Goal: Communication & Community: Participate in discussion

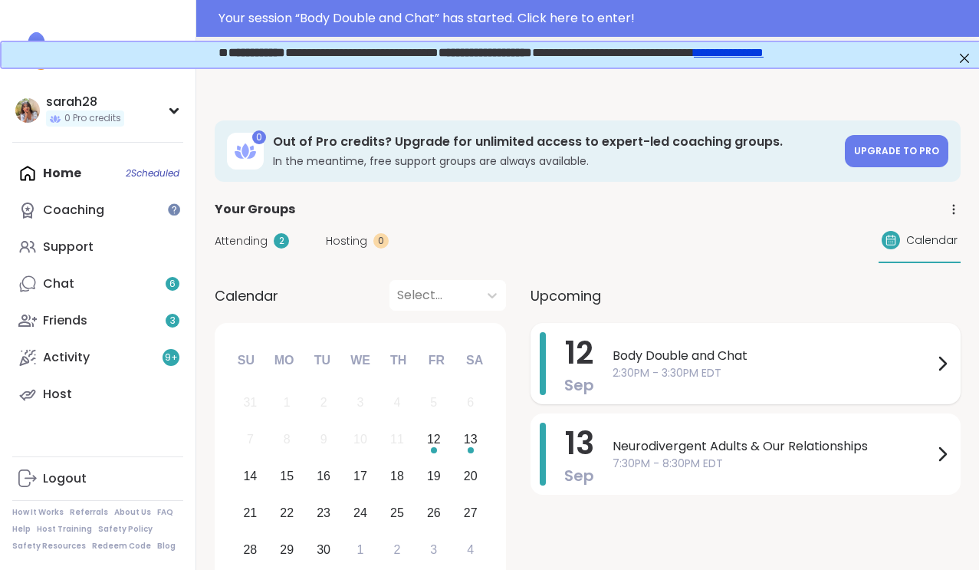
click at [670, 347] on span "Body Double and Chat" at bounding box center [773, 356] width 321 height 18
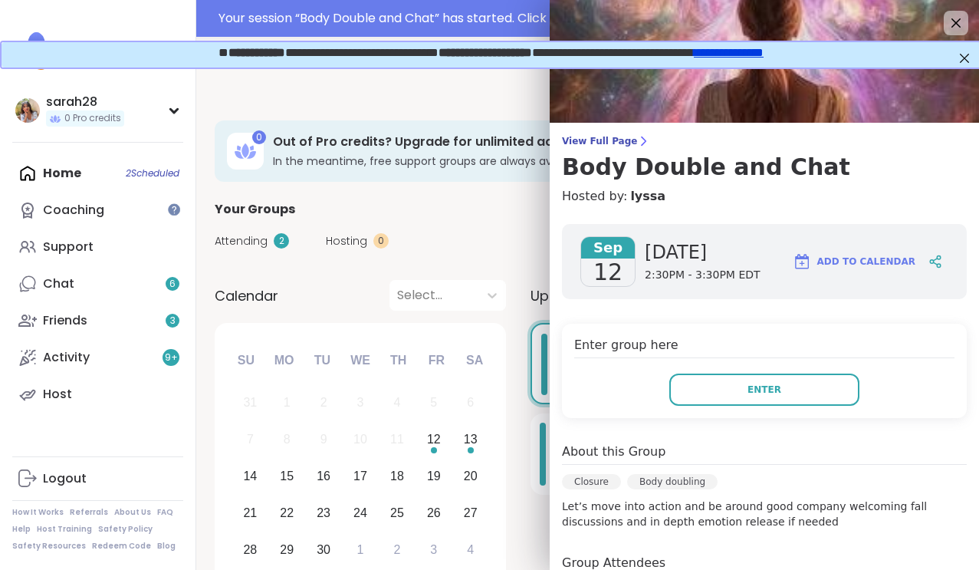
click at [812, 410] on div "Enter group here Enter" at bounding box center [764, 371] width 405 height 94
click at [808, 406] on div "Enter group here Enter" at bounding box center [764, 371] width 405 height 94
click at [770, 374] on button "Enter" at bounding box center [764, 389] width 190 height 32
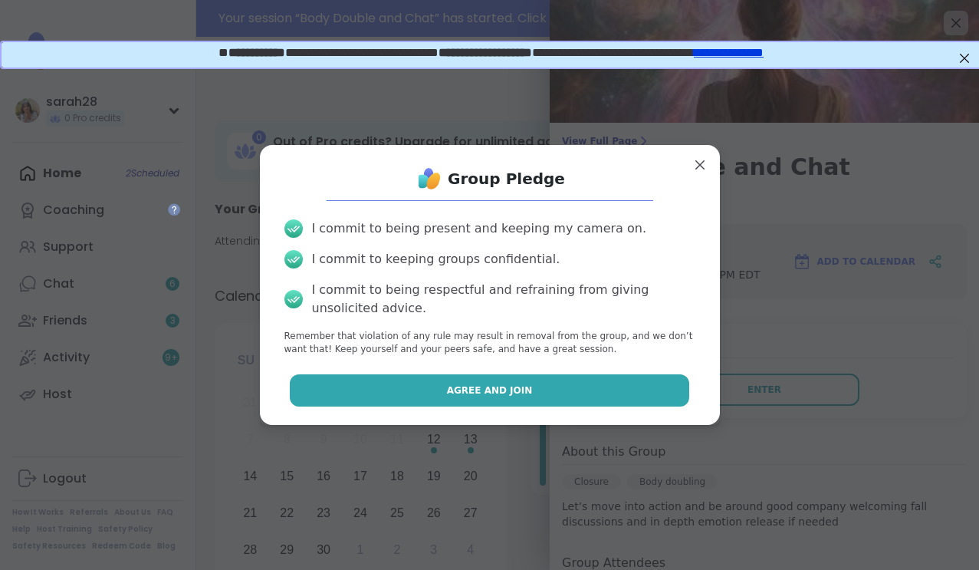
click at [675, 390] on button "Agree and Join" at bounding box center [490, 390] width 400 height 32
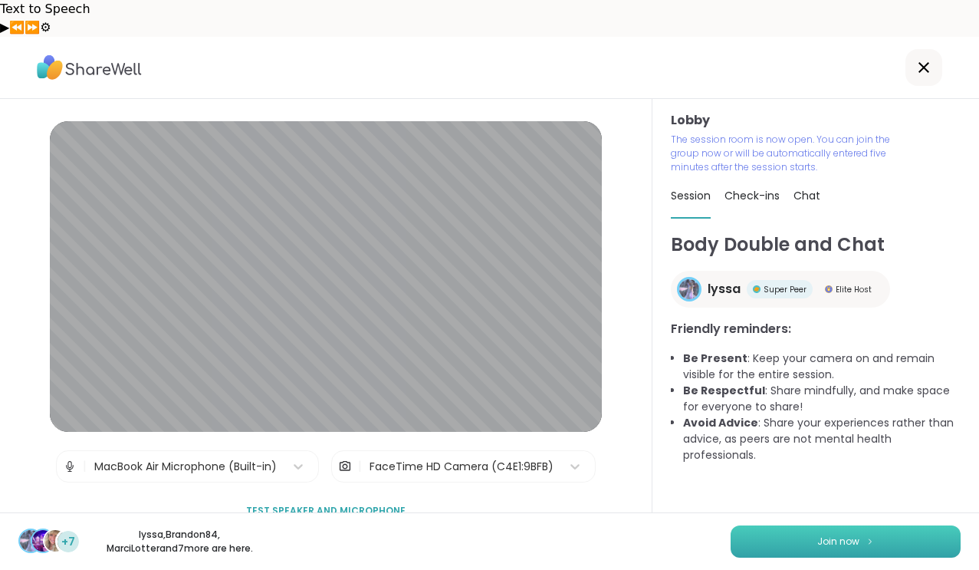
click at [829, 548] on span "Join now" at bounding box center [839, 542] width 42 height 14
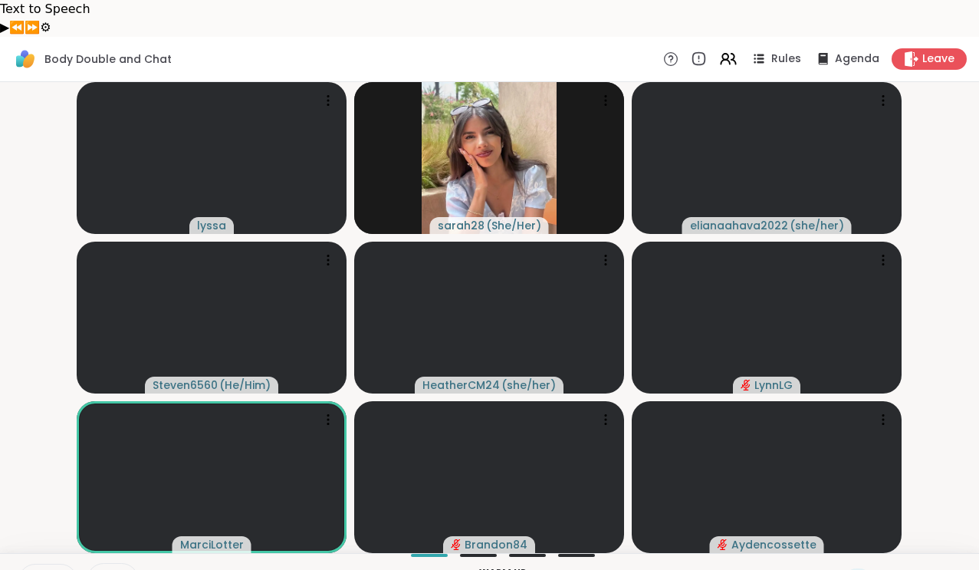
click at [41, 569] on icon at bounding box center [35, 581] width 14 height 14
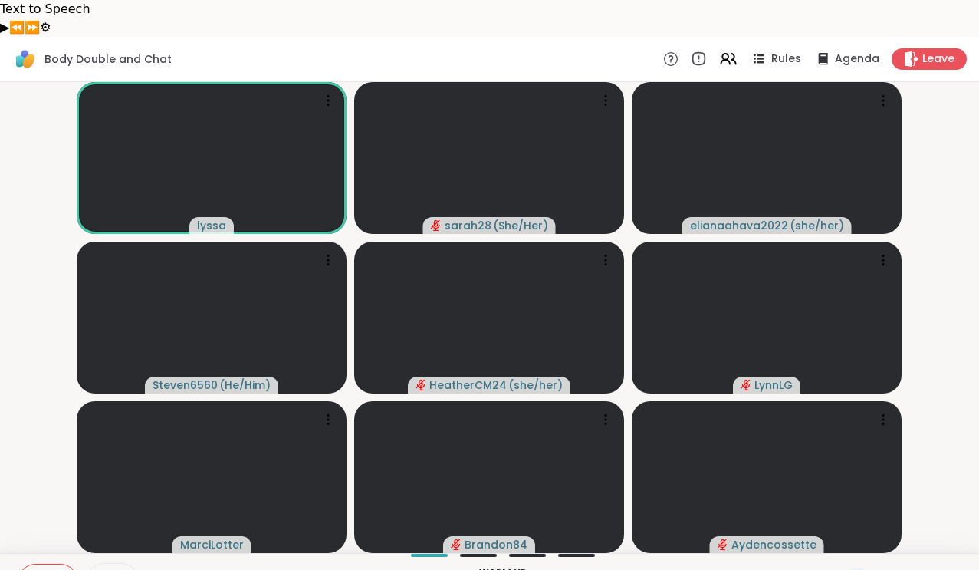
scroll to position [335, 0]
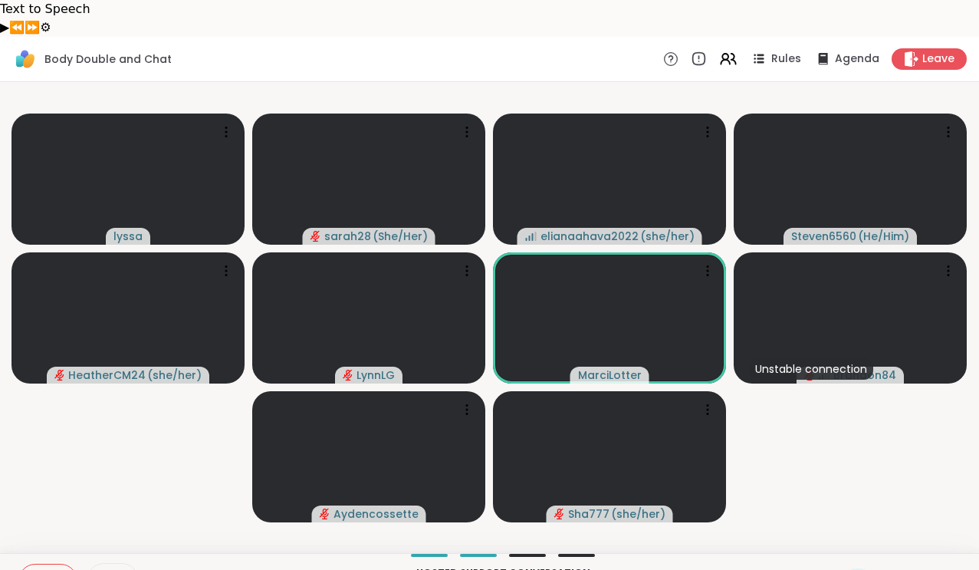
click at [169, 435] on video-player-container "lyssa sarah28 ( She/Her ) elianaahava2022 ( she/her ) Steven6560 ( He/Him ) Hea…" at bounding box center [489, 317] width 961 height 459
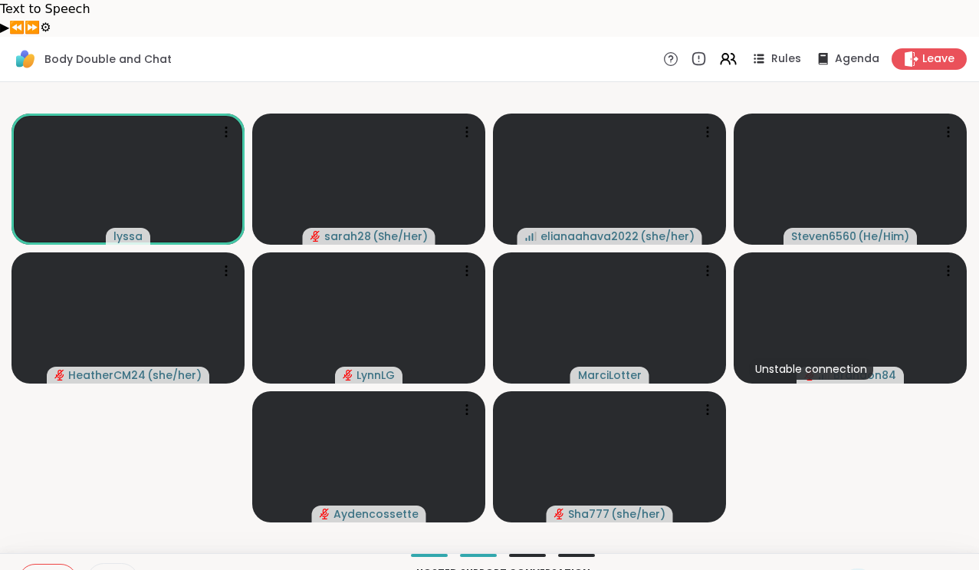
click at [169, 435] on video-player-container "lyssa sarah28 ( She/Her ) elianaahava2022 ( she/her ) Steven6560 ( He/Him ) Hea…" at bounding box center [489, 317] width 961 height 459
click at [358, 43] on div "Body Double and Chat Rules Agenda Leave" at bounding box center [489, 59] width 979 height 45
click at [118, 569] on icon at bounding box center [123, 580] width 12 height 13
click at [889, 569] on icon at bounding box center [890, 579] width 15 height 15
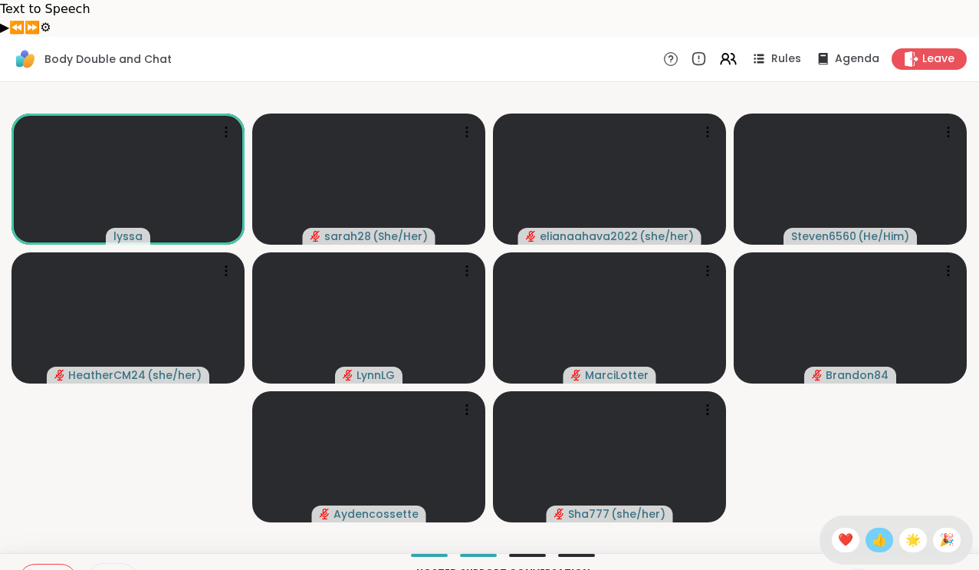
click at [881, 531] on span "👍" at bounding box center [879, 540] width 15 height 18
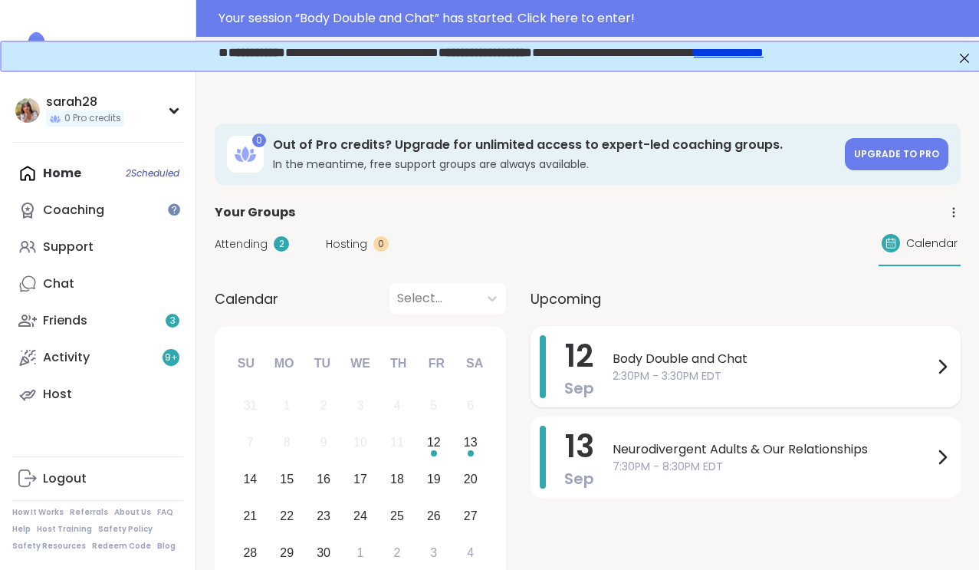
click at [600, 329] on div "[DATE] Body Double and Chat 2:30PM - 3:30PM EDT" at bounding box center [746, 366] width 430 height 81
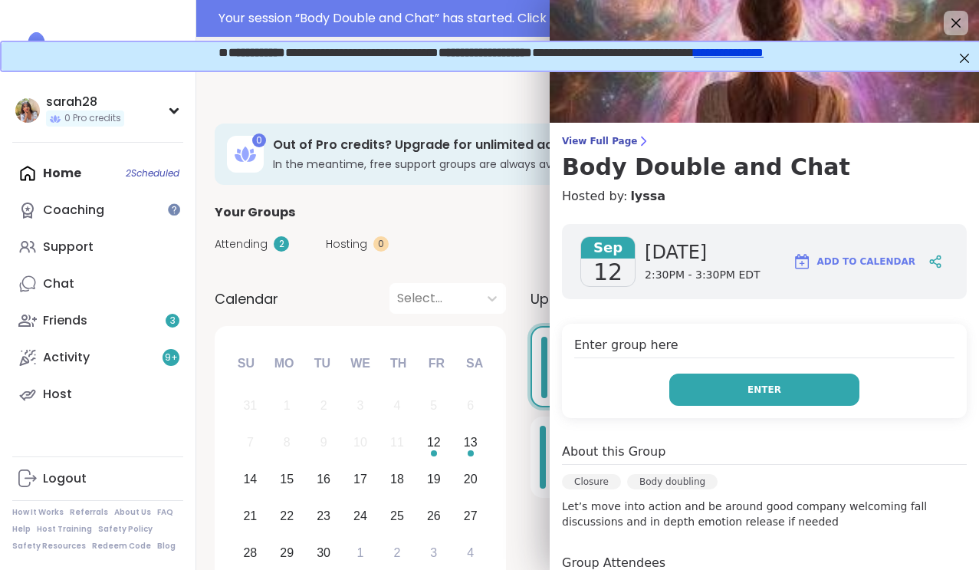
click at [710, 393] on button "Enter" at bounding box center [764, 389] width 190 height 32
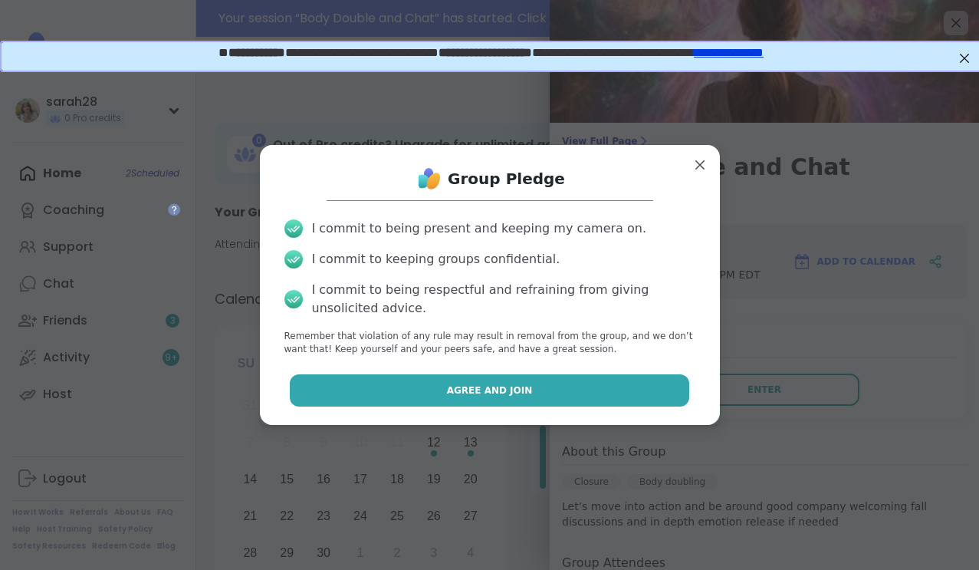
click at [564, 399] on button "Agree and Join" at bounding box center [490, 390] width 400 height 32
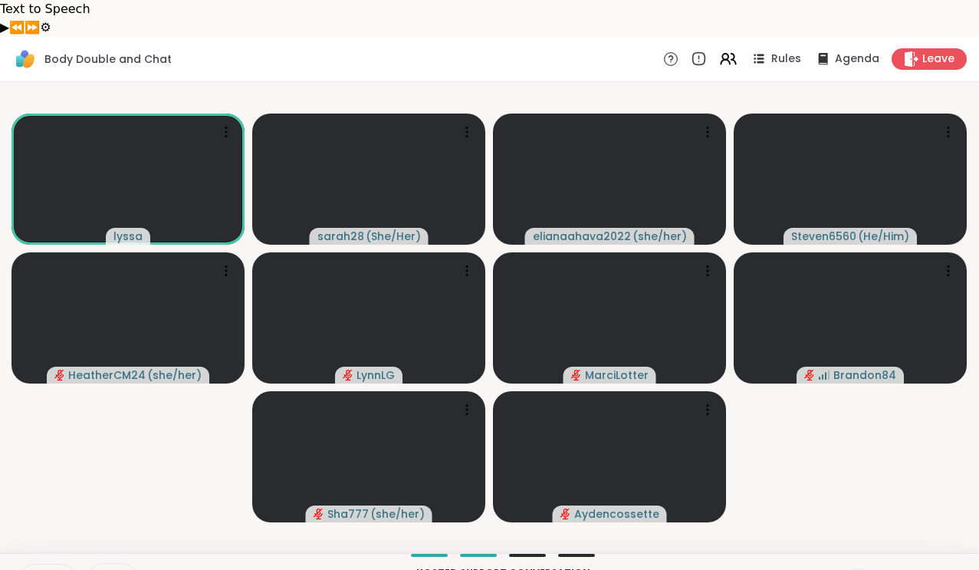
click at [30, 569] on icon at bounding box center [35, 581] width 14 height 14
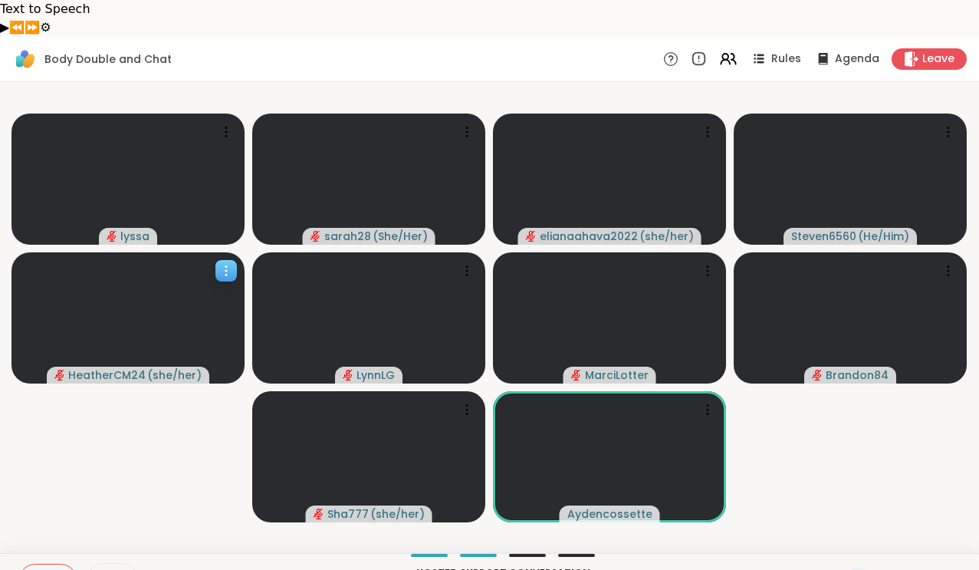
click at [176, 367] on span "( she/her )" at bounding box center [174, 374] width 54 height 15
click at [111, 569] on span at bounding box center [101, 580] width 29 height 15
click at [190, 371] on video-player-container "lyssa sarah28 ( She/Her ) elianaahava2022 ( she/her ) Steven6560 ( He/Him ) Hea…" at bounding box center [489, 317] width 961 height 459
click at [507, 82] on div "lyssa sarah28 ( She/Her ) elianaahava2022 ( she/her ) Steven6560 ( He/Him ) Hea…" at bounding box center [489, 317] width 979 height 471
click at [509, 82] on div "🌟 lyssa 🌟 🌟 🌟 🌟 🌟 🌟 🌟 🌟 🌟 🌟 🌟 🌟 🌟 🌟 🌟 🌟 🌟 🌟 🌟 sarah28 ( She/Her ) elianaahava20…" at bounding box center [489, 317] width 979 height 471
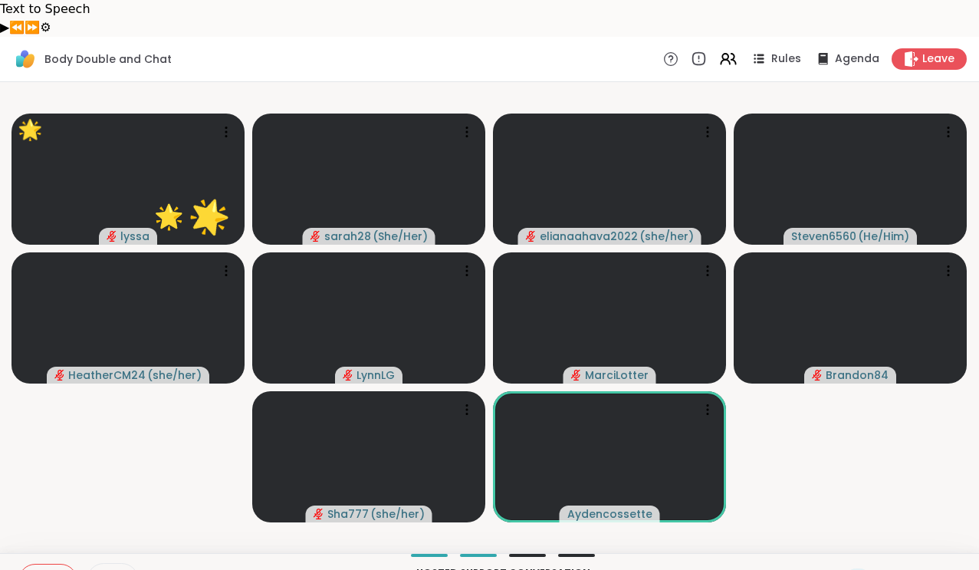
click at [127, 569] on icon at bounding box center [123, 580] width 12 height 13
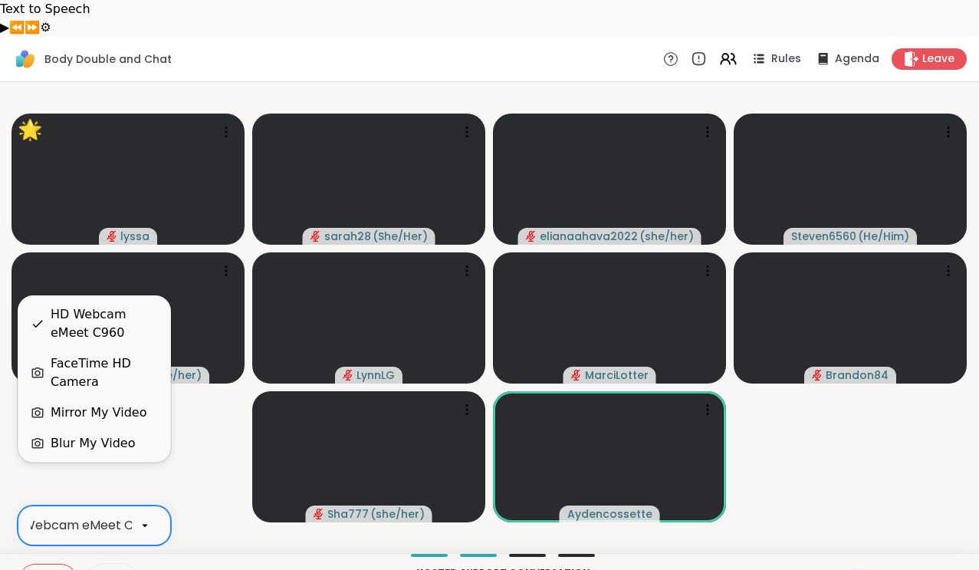
click at [148, 518] on icon at bounding box center [145, 525] width 14 height 14
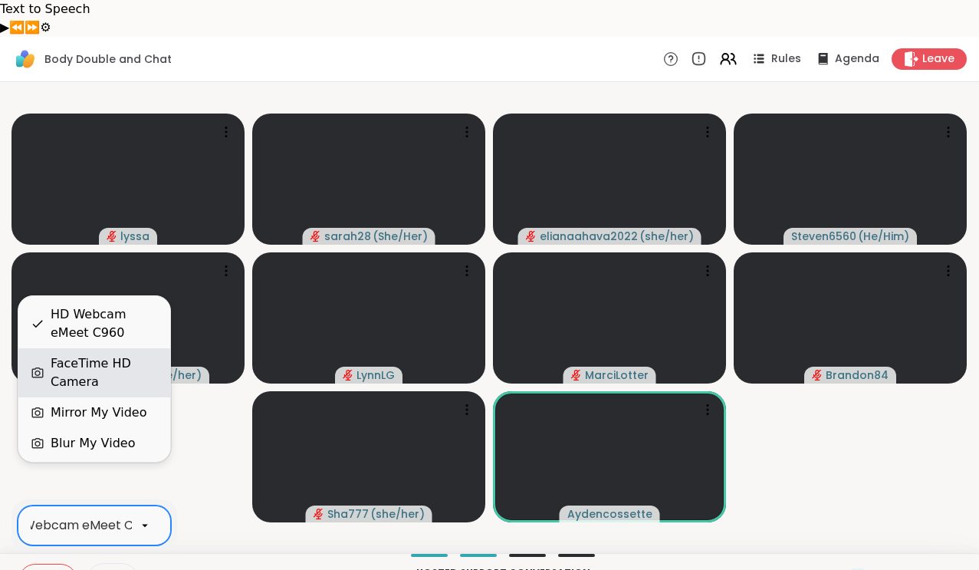
click at [118, 393] on div "FaceTime HD Camera" at bounding box center [94, 372] width 152 height 49
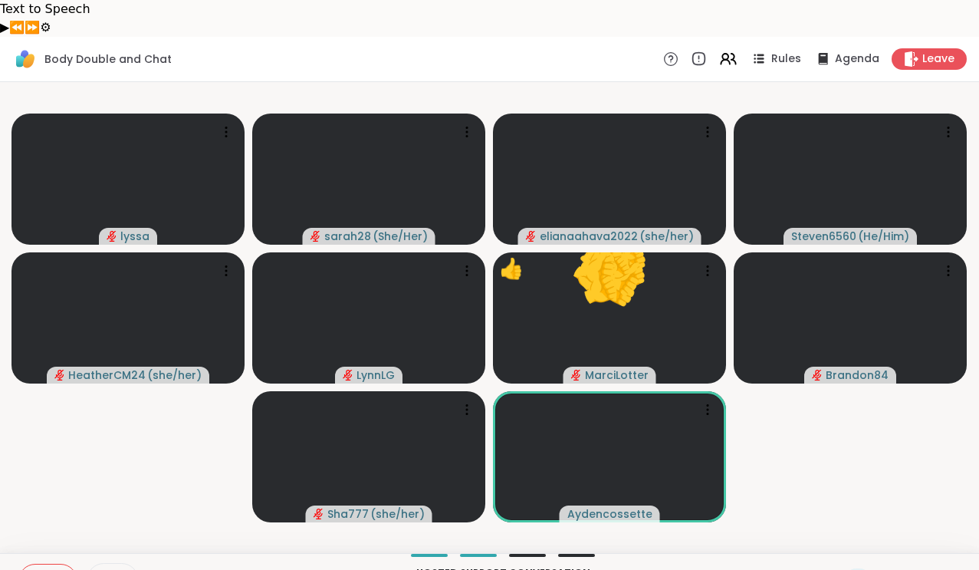
click at [120, 394] on video-player-container "lyssa sarah28 ( She/Her ) elianaahava2022 ( she/her ) Steven6560 ( He/Him ) Hea…" at bounding box center [489, 317] width 961 height 459
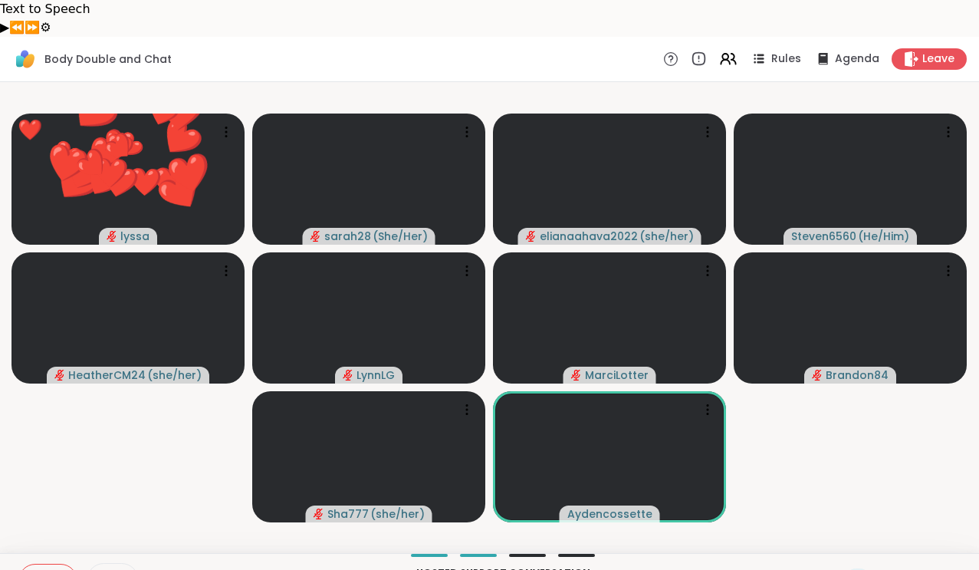
click at [341, 37] on div "Body Double and Chat Rules Agenda Leave" at bounding box center [489, 59] width 979 height 45
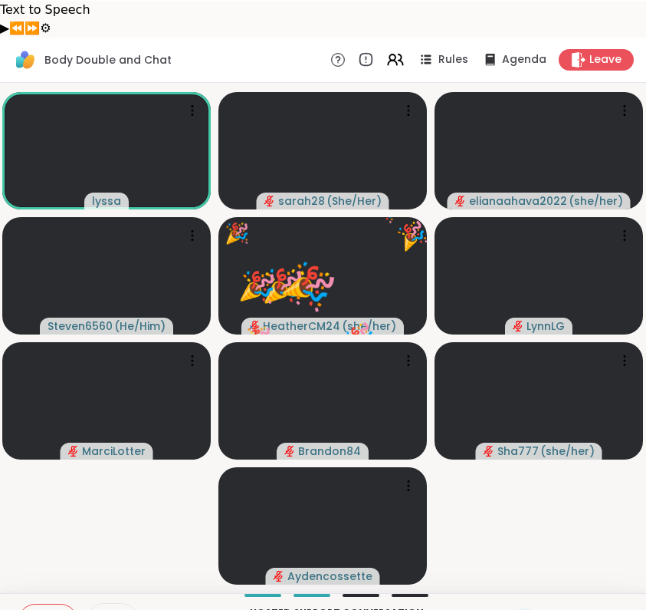
scroll to position [310, 0]
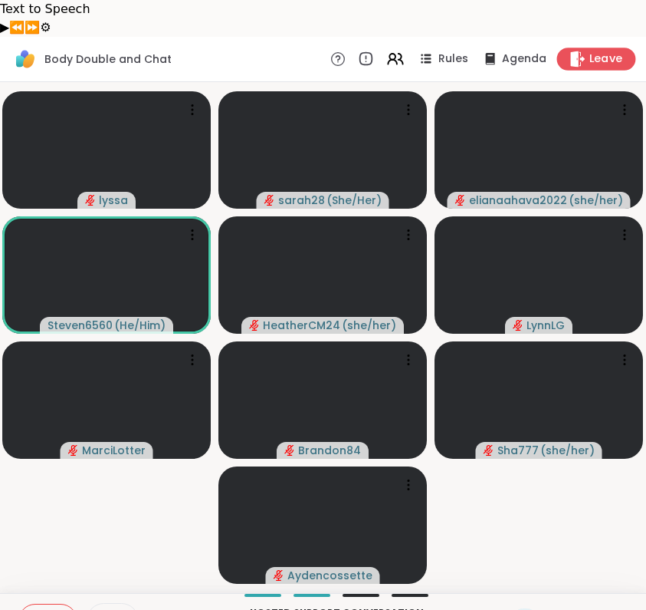
click at [590, 51] on span "Leave" at bounding box center [607, 59] width 34 height 16
click at [588, 569] on icon at bounding box center [586, 619] width 19 height 19
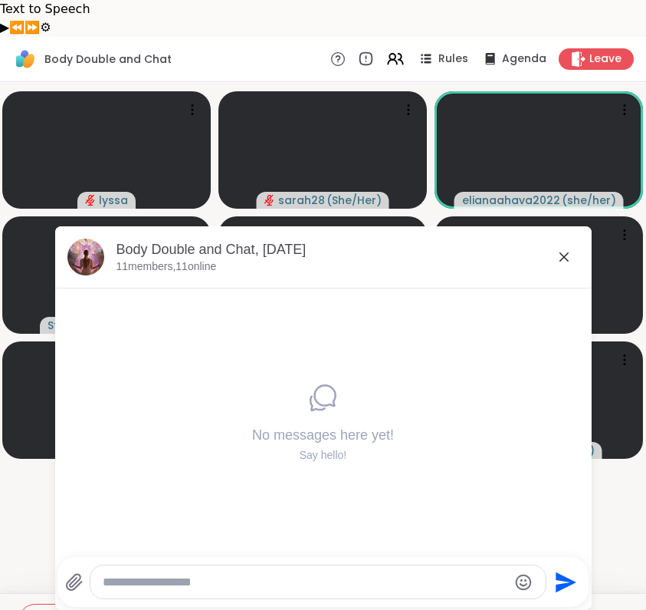
click at [432, 569] on div at bounding box center [318, 581] width 456 height 33
click at [418, 569] on textarea "Tapez votre message" at bounding box center [306, 581] width 406 height 15
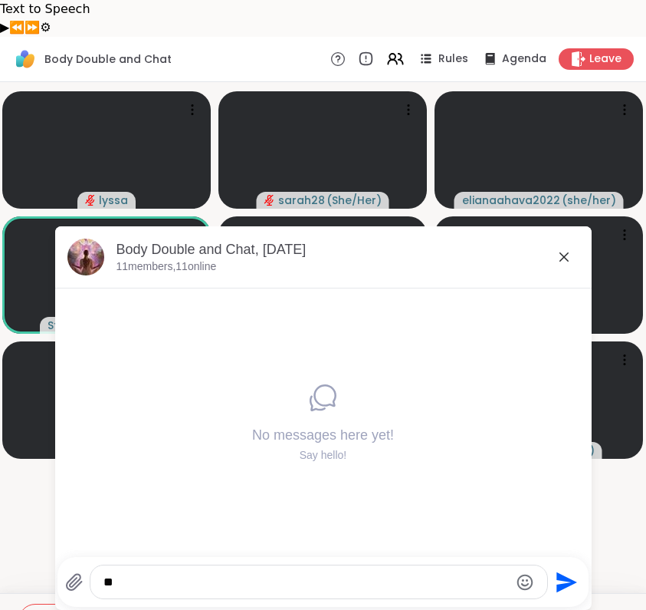
type textarea "*"
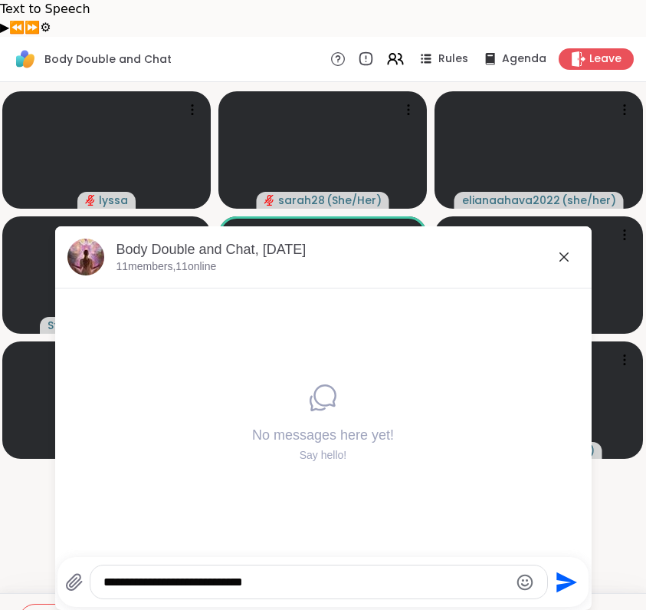
type textarea "**********"
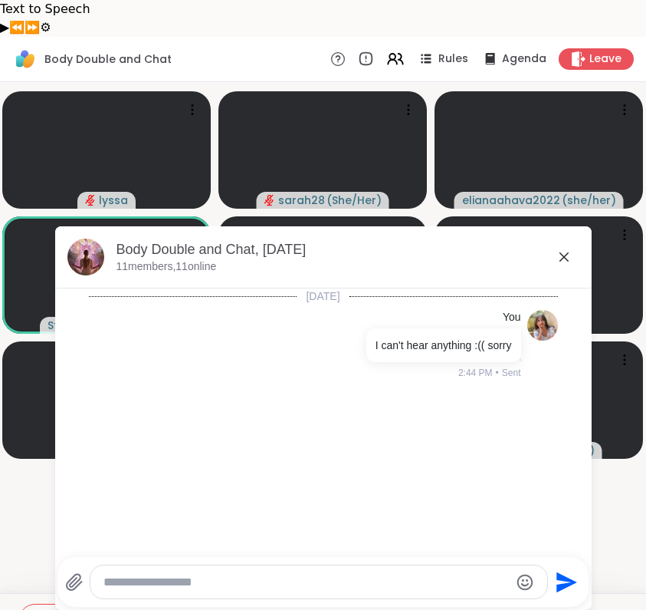
click at [568, 258] on icon at bounding box center [564, 257] width 18 height 18
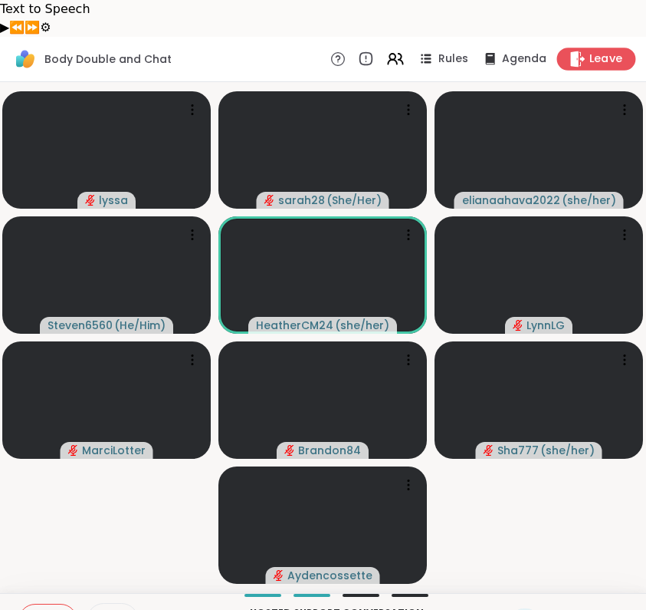
click at [590, 51] on span "Leave" at bounding box center [607, 59] width 34 height 16
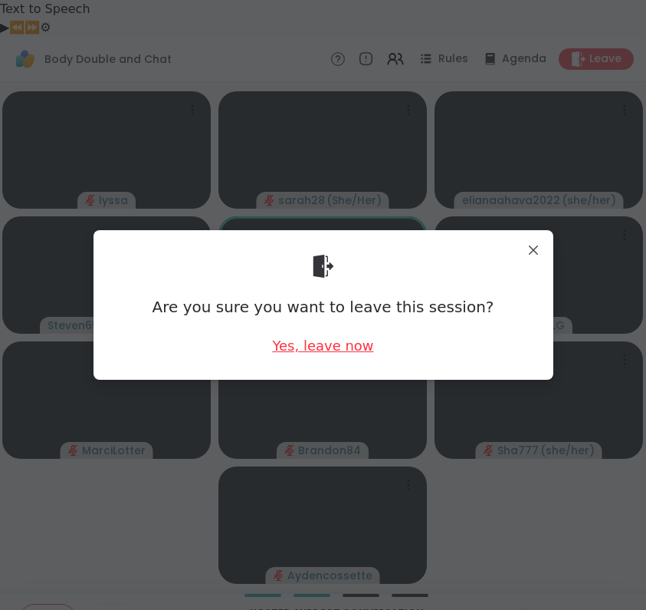
click at [345, 339] on div "Yes, leave now" at bounding box center [322, 345] width 101 height 19
